Goal: Information Seeking & Learning: Learn about a topic

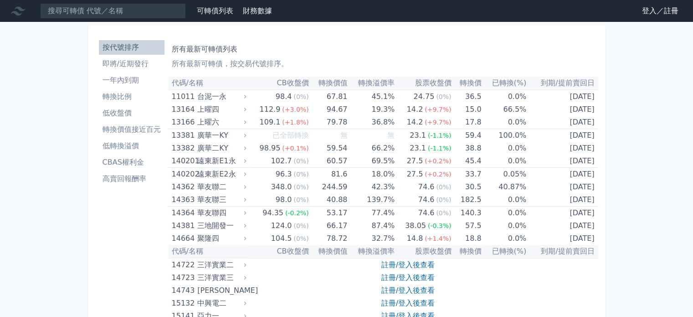
scroll to position [4872, 0]
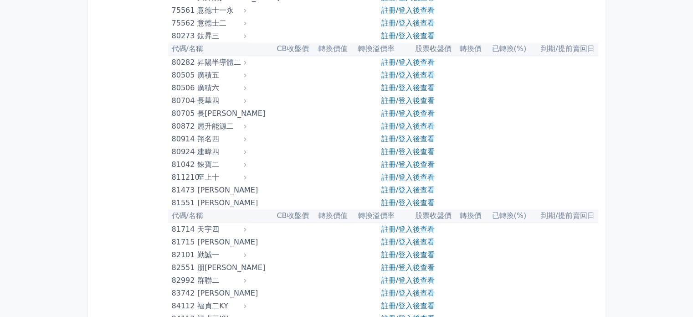
click at [396, 162] on link "註冊/登入後查看" at bounding box center [407, 164] width 53 height 9
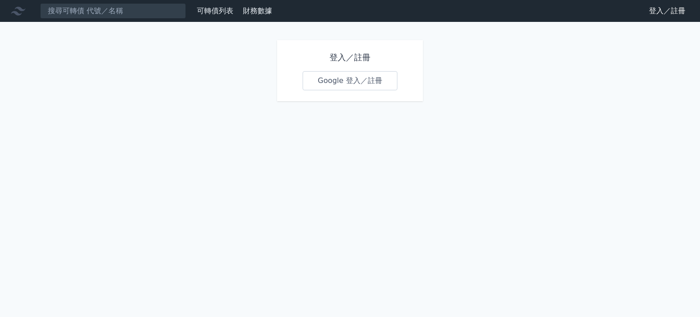
click at [363, 84] on link "Google 登入／註冊" at bounding box center [350, 80] width 95 height 19
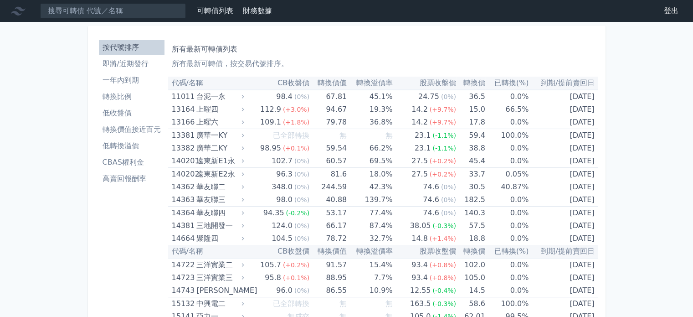
drag, startPoint x: 38, startPoint y: 110, endPoint x: 58, endPoint y: 107, distance: 19.9
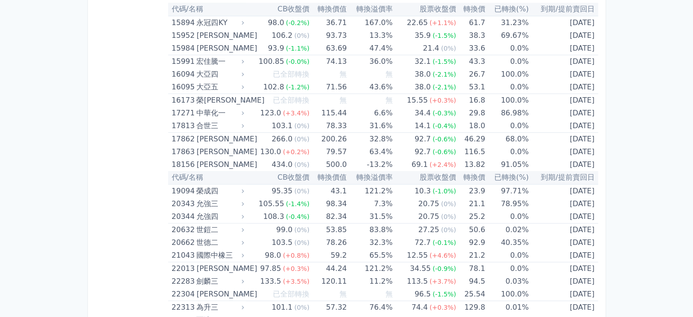
scroll to position [4904, 0]
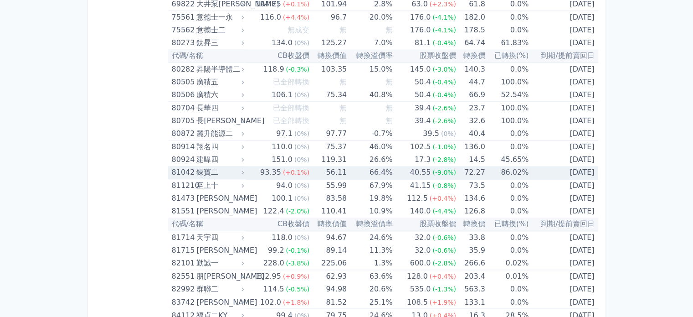
click at [201, 166] on div "錸寶二" at bounding box center [219, 172] width 46 height 13
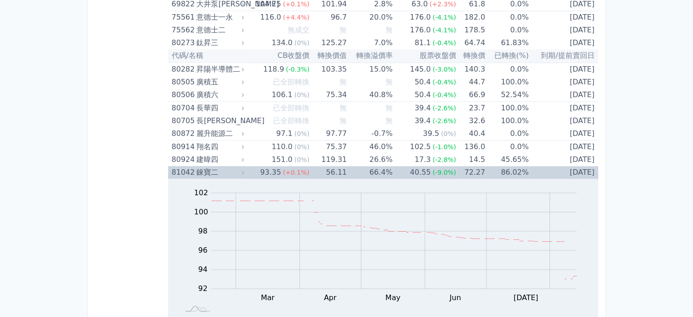
click at [186, 166] on div "81042" at bounding box center [183, 172] width 23 height 13
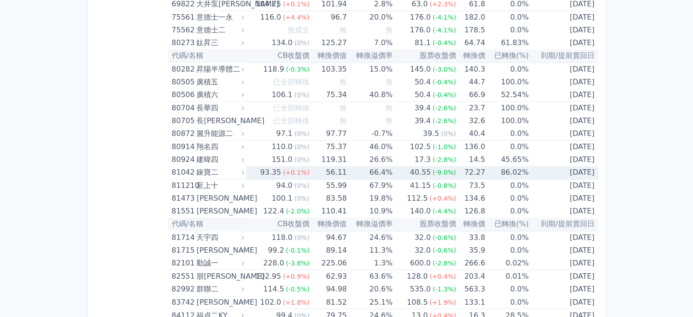
click at [184, 166] on div "81042" at bounding box center [183, 172] width 23 height 13
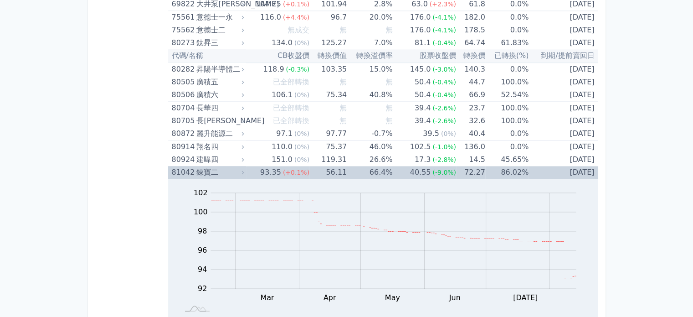
click at [201, 166] on div "錸寶二" at bounding box center [219, 172] width 46 height 13
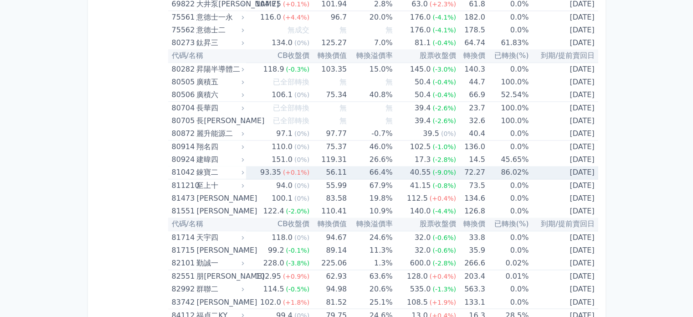
click at [208, 166] on div "錸寶二" at bounding box center [219, 172] width 46 height 13
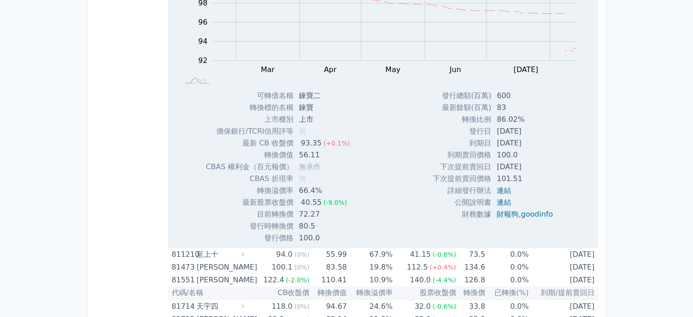
scroll to position [5086, 0]
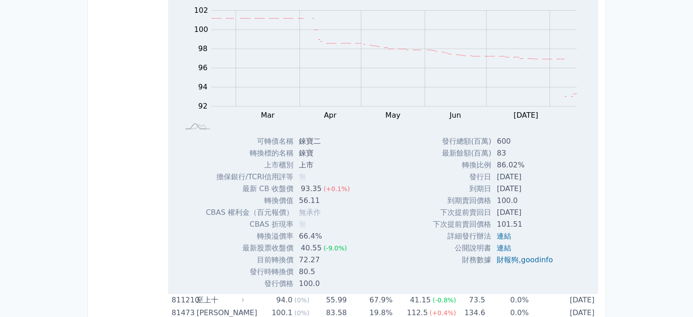
drag, startPoint x: 67, startPoint y: 84, endPoint x: 214, endPoint y: 80, distance: 146.8
